Goal: Understand site structure: Understand site structure

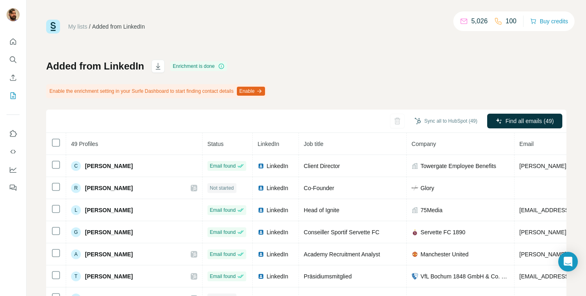
click at [265, 92] on button "Enable" at bounding box center [251, 91] width 28 height 9
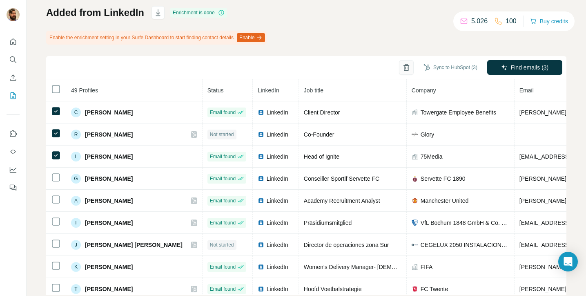
click at [403, 70] on icon "button" at bounding box center [407, 67] width 8 height 8
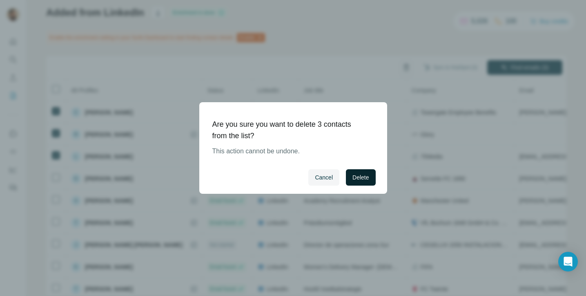
click at [365, 180] on span "Delete" at bounding box center [361, 177] width 16 height 8
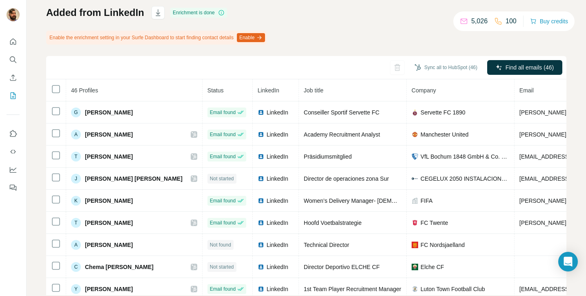
click at [359, 50] on div "Added from LinkedIn Enrichment is done Enable the enrichment setting in your Su…" at bounding box center [306, 150] width 521 height 289
click at [11, 40] on icon "Quick start" at bounding box center [13, 41] width 6 height 6
